Goal: Task Accomplishment & Management: Manage account settings

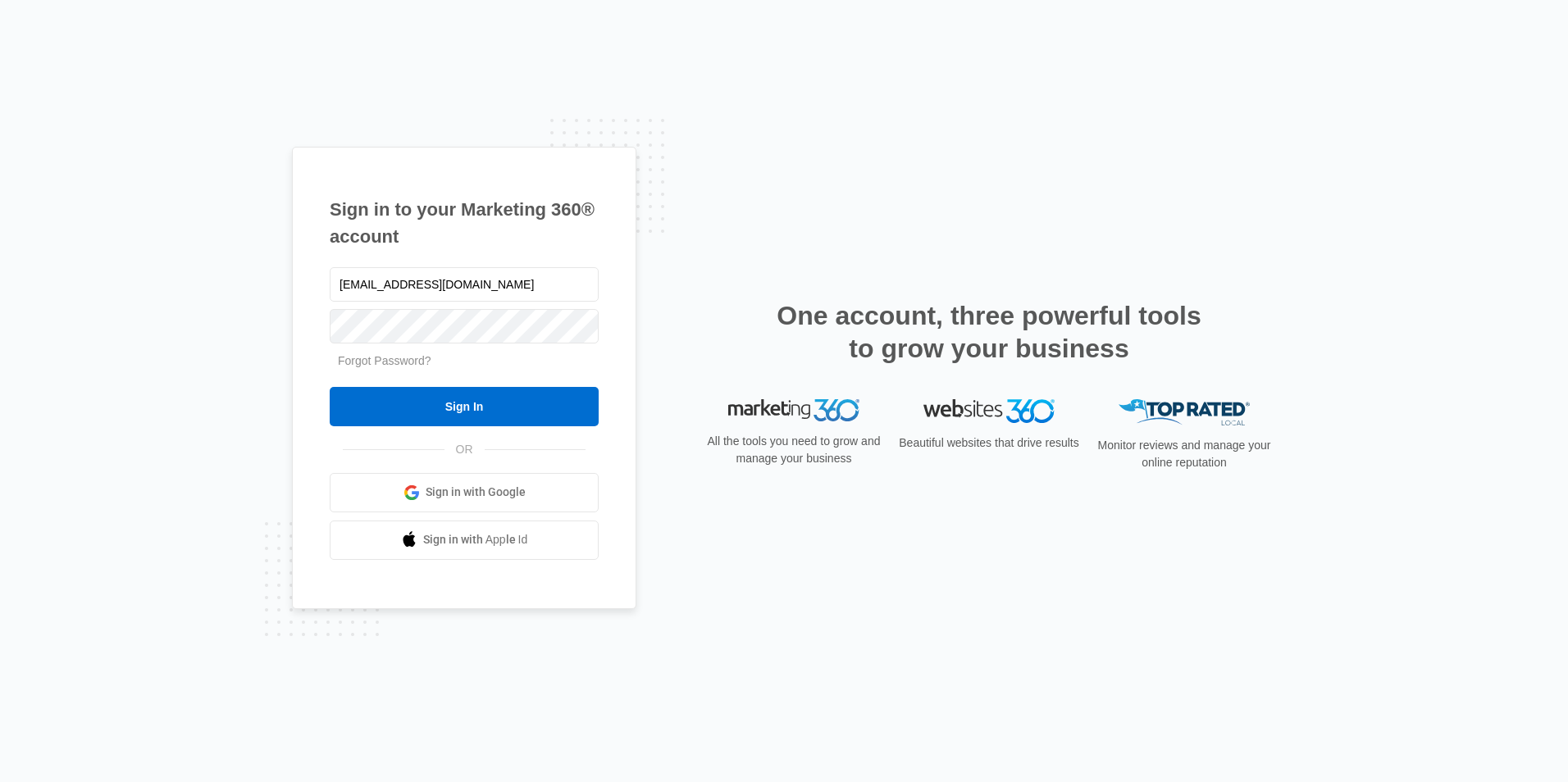
type input "[EMAIL_ADDRESS][DOMAIN_NAME]"
click at [330, 387] on input "Sign In" at bounding box center [464, 406] width 269 height 39
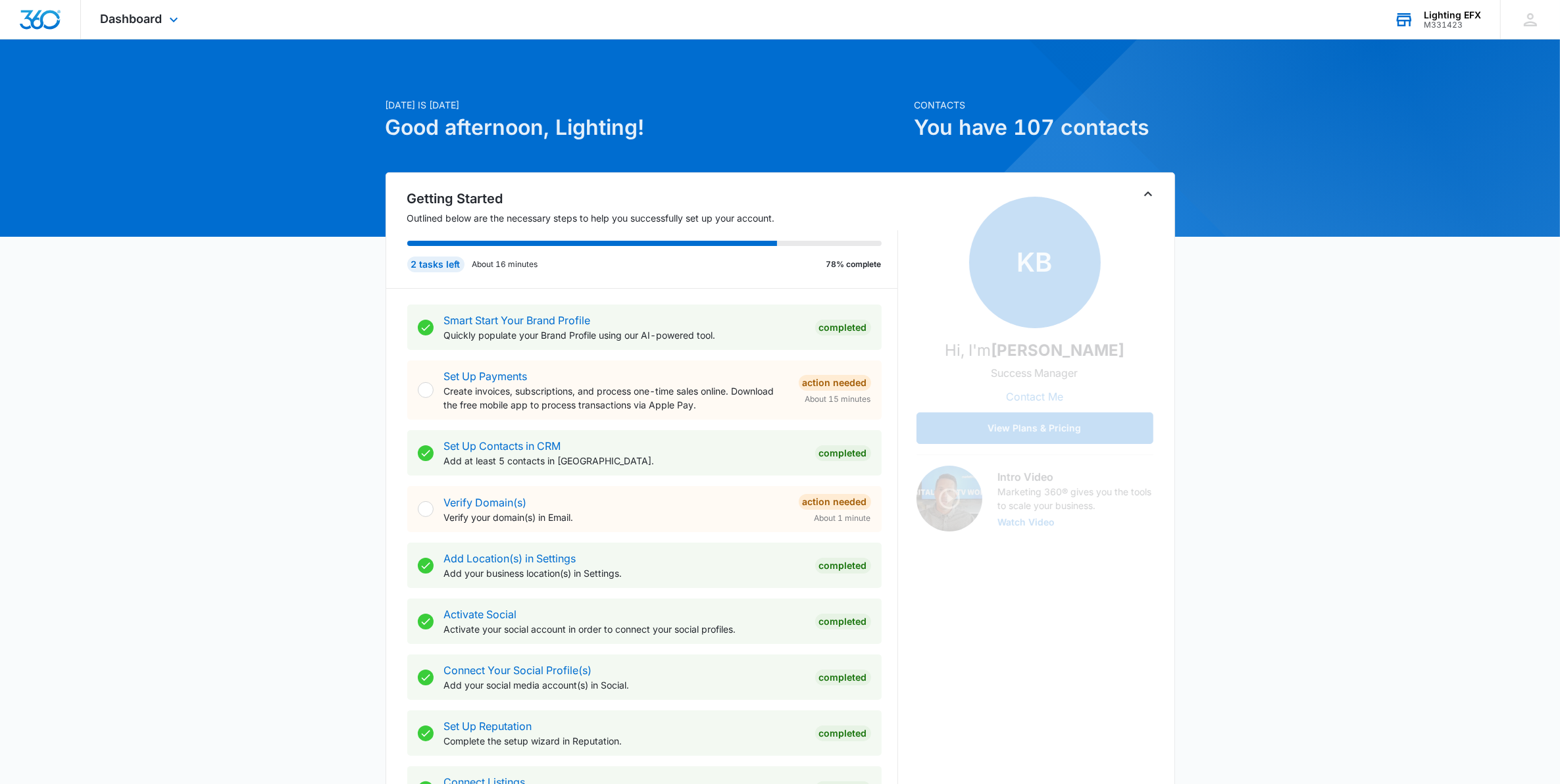
click at [1455, 28] on div "M331423" at bounding box center [1453, 25] width 57 height 9
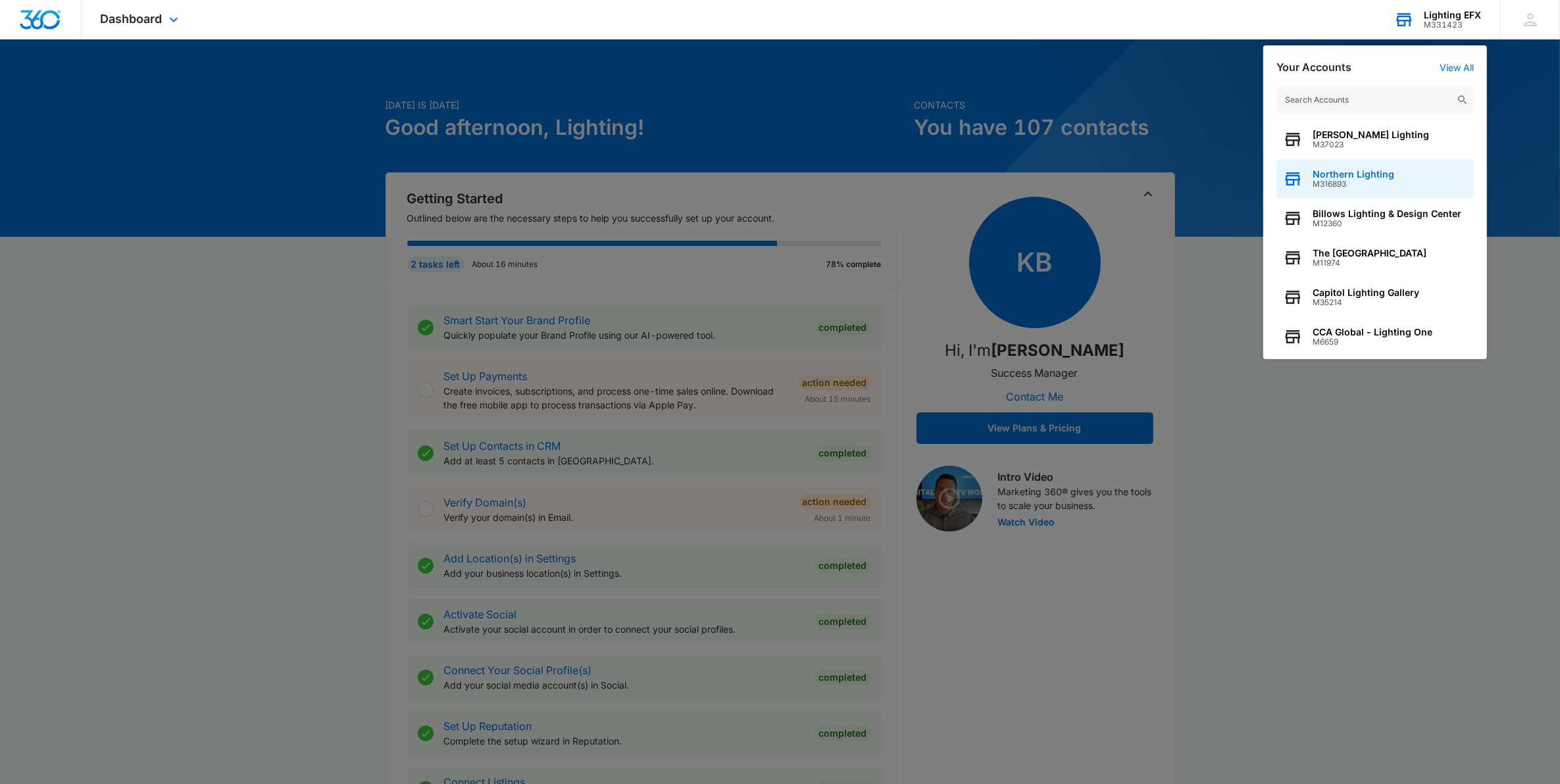
scroll to position [82, 0]
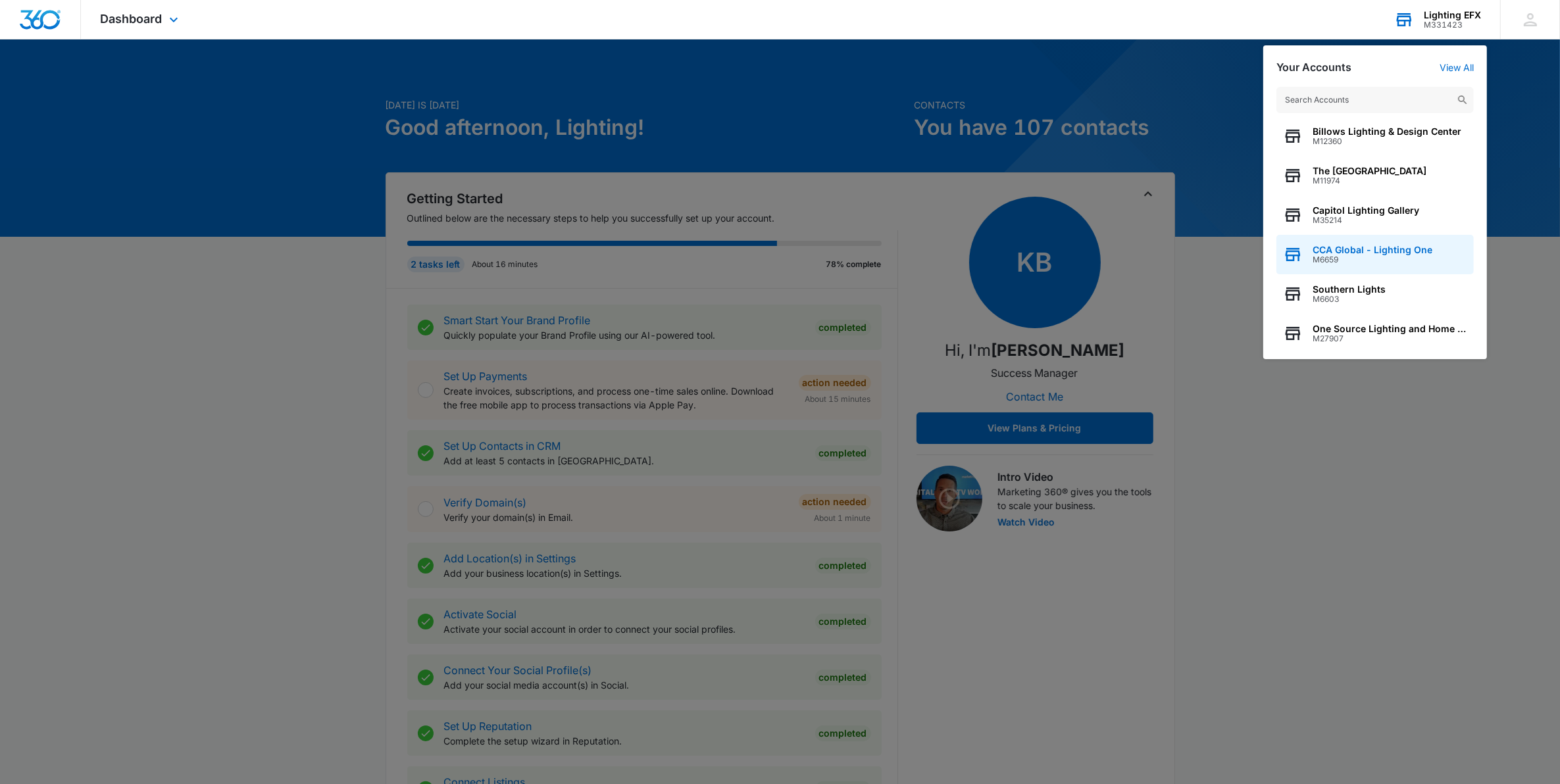
click at [1357, 253] on span "CCA Global - Lighting One" at bounding box center [1372, 249] width 120 height 10
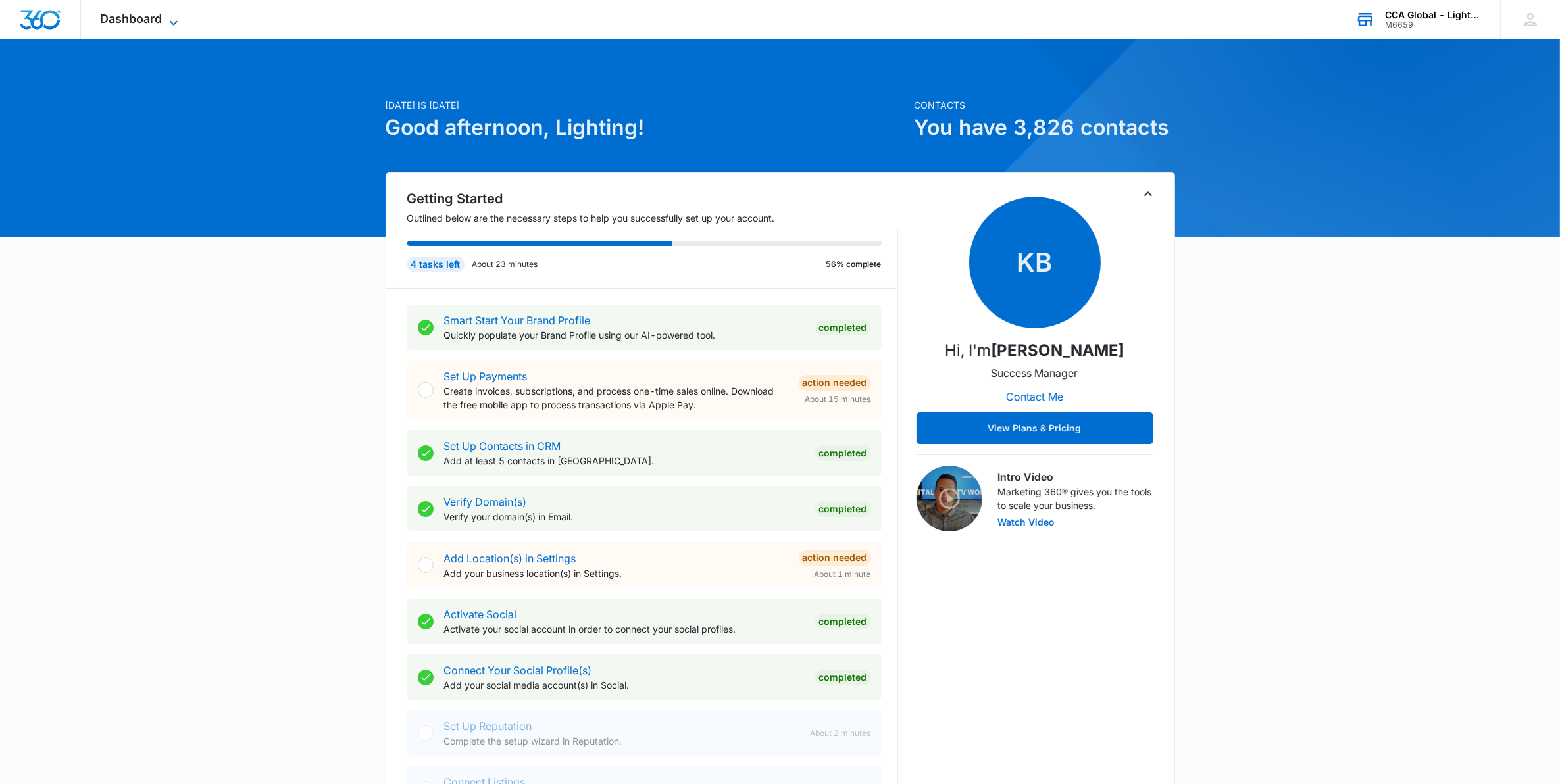
click at [174, 21] on icon at bounding box center [173, 23] width 16 height 16
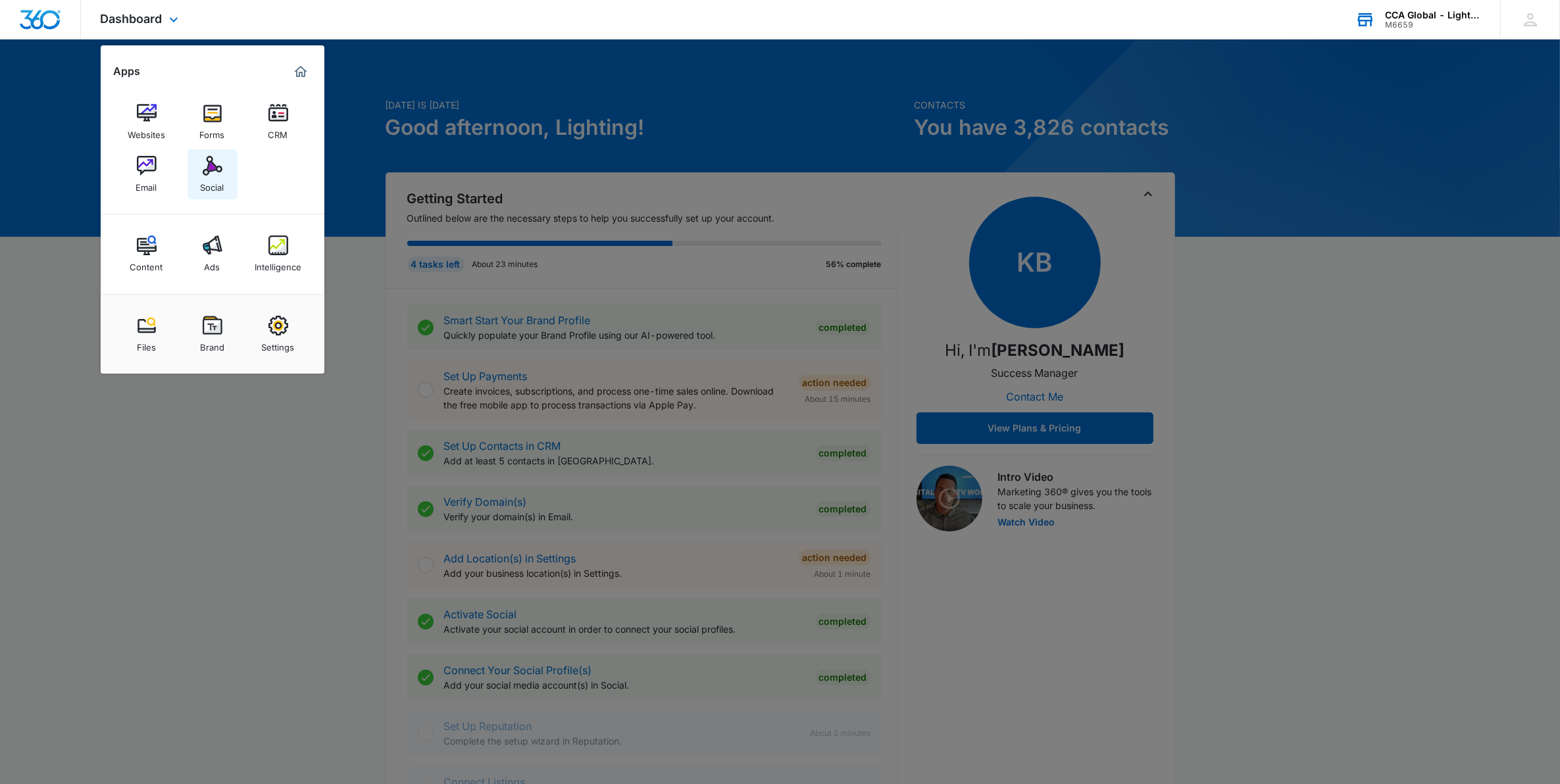
click at [212, 165] on img at bounding box center [212, 165] width 20 height 20
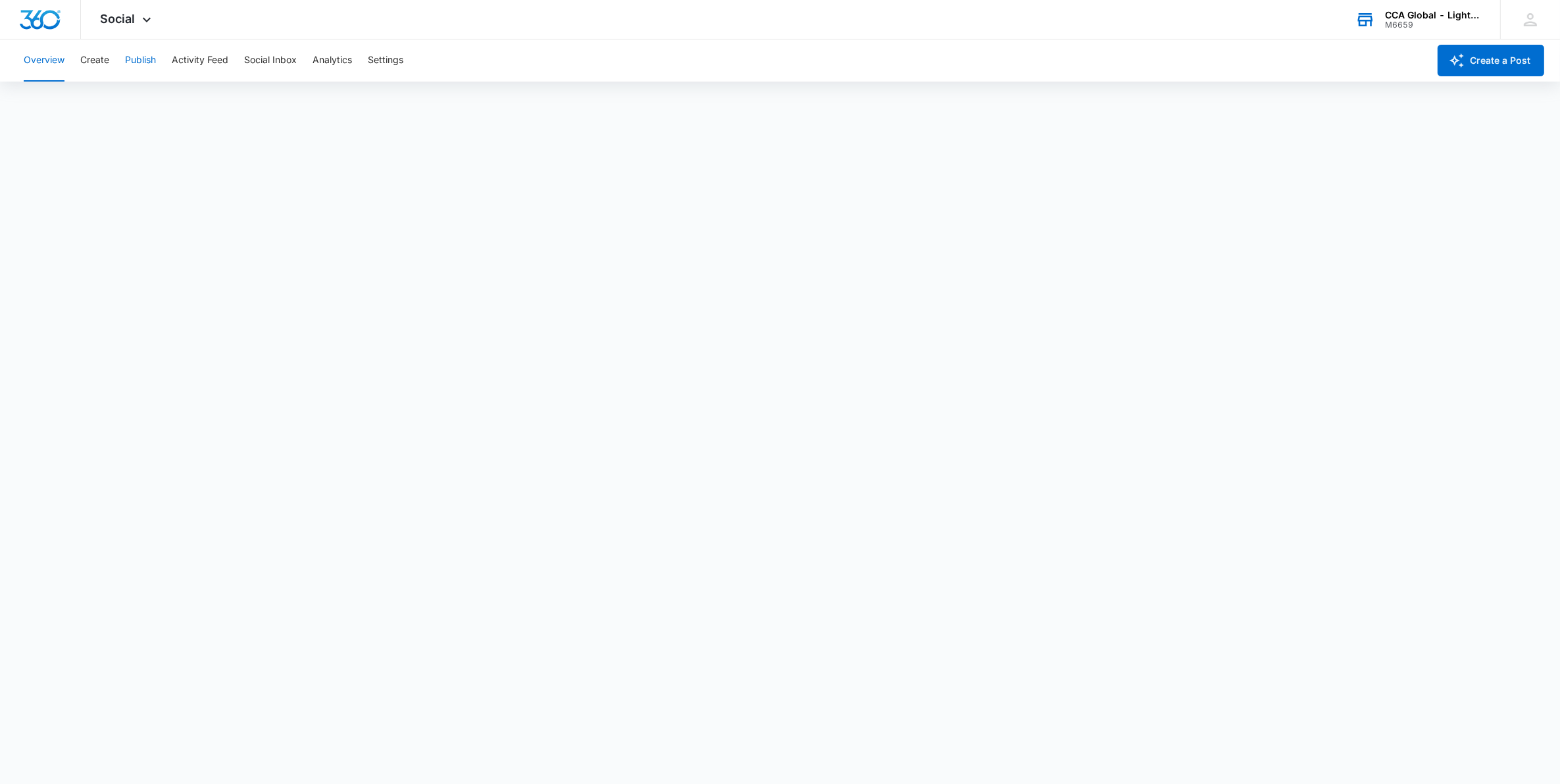
click at [151, 61] on button "Publish" at bounding box center [140, 61] width 31 height 42
